Goal: Task Accomplishment & Management: Use online tool/utility

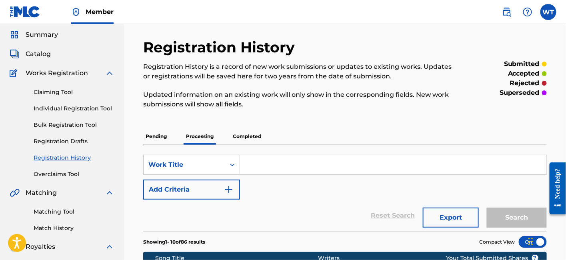
scroll to position [44, 0]
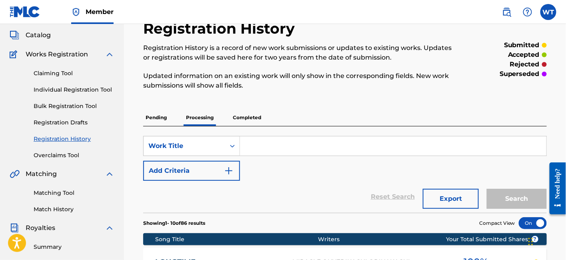
click at [67, 157] on link "Overclaims Tool" at bounding box center [74, 155] width 81 height 8
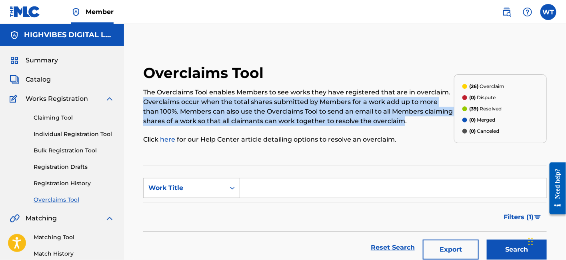
drag, startPoint x: 145, startPoint y: 102, endPoint x: 404, endPoint y: 120, distance: 259.6
click at [404, 120] on p "The Overclaims Tool enables Members to see works they have registered that are …" at bounding box center [298, 107] width 311 height 38
copy p "Overclaims occur when the total shares submitted by Members for a work add up t…"
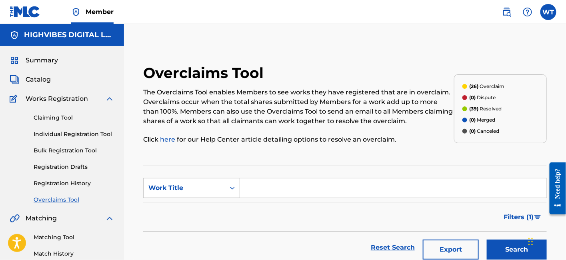
drag, startPoint x: 445, startPoint y: 37, endPoint x: 358, endPoint y: 180, distance: 166.6
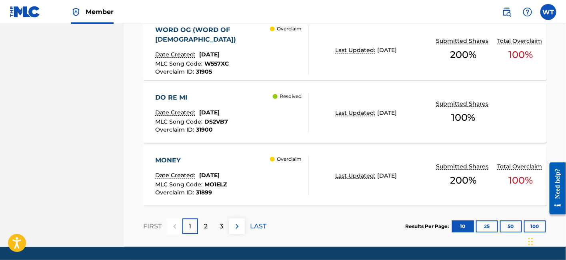
scroll to position [736, 0]
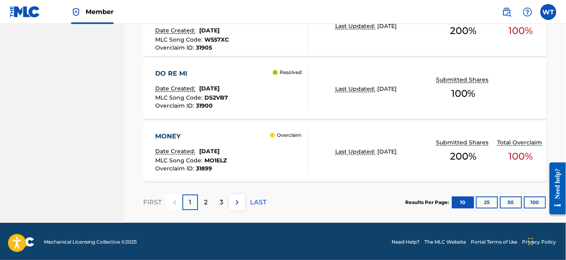
click at [207, 204] on p "2" at bounding box center [206, 203] width 4 height 10
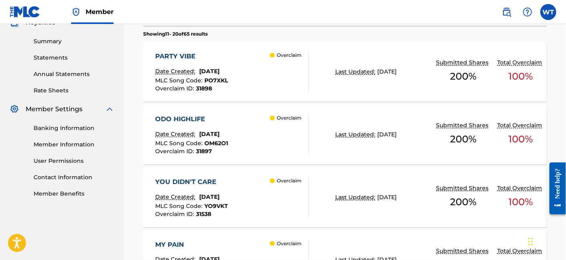
scroll to position [291, 0]
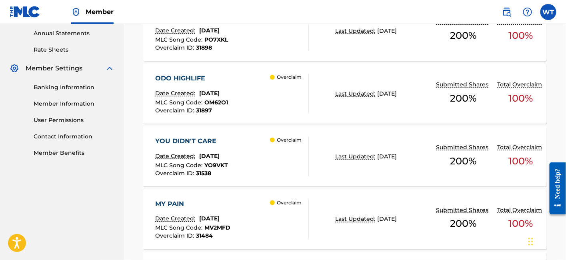
click at [254, 100] on div "ODO HIGHLIFE Date Created: [DATE] MLC Song Code : OM62O1 Overclaim ID : 31897 O…" at bounding box center [231, 94] width 153 height 40
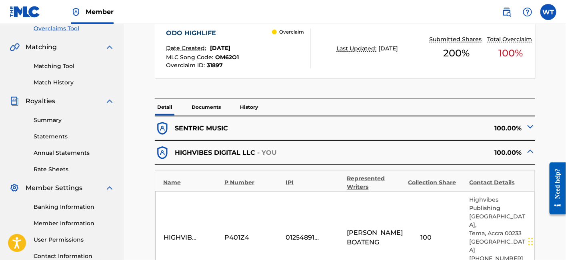
scroll to position [178, 0]
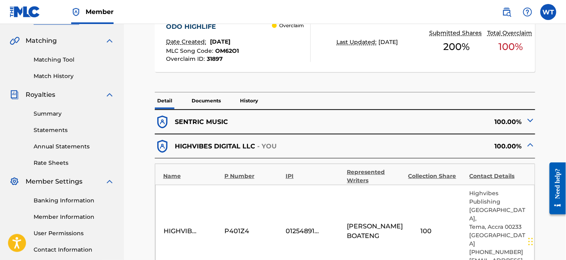
click at [260, 103] on p "History" at bounding box center [249, 100] width 23 height 17
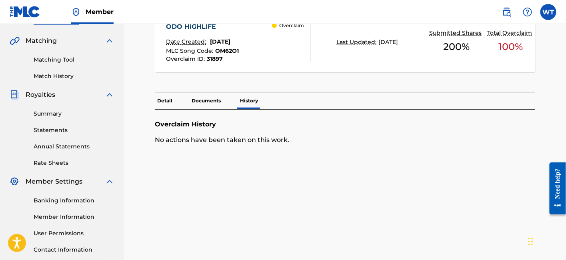
drag, startPoint x: 206, startPoint y: 101, endPoint x: 183, endPoint y: 103, distance: 22.9
click at [206, 101] on p "Documents" at bounding box center [206, 100] width 34 height 17
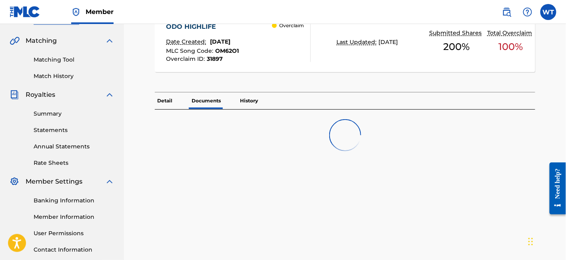
click at [169, 104] on p "Detail" at bounding box center [165, 100] width 20 height 17
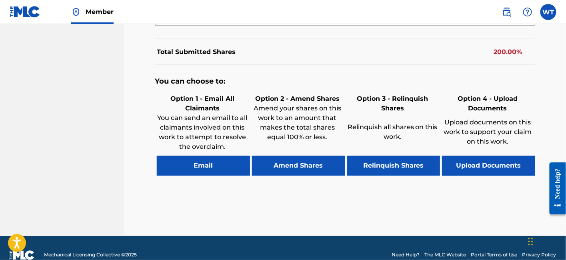
scroll to position [442, 0]
